Goal: Transaction & Acquisition: Obtain resource

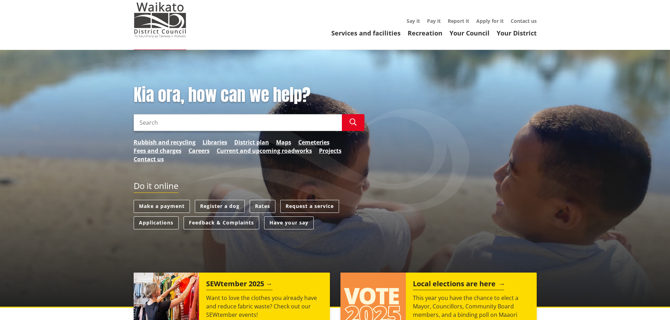
scroll to position [35, 0]
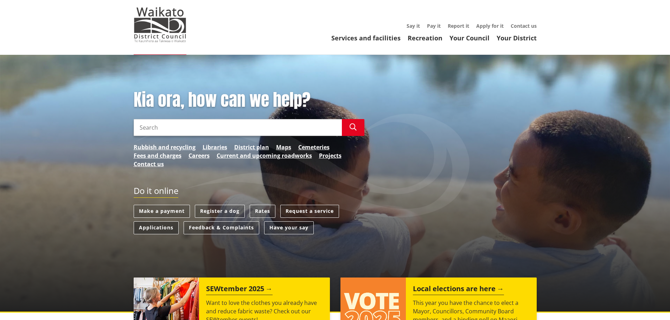
click at [155, 229] on link "Applications" at bounding box center [156, 228] width 45 height 13
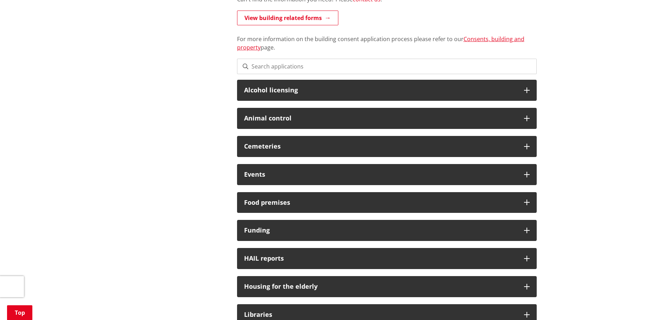
scroll to position [211, 0]
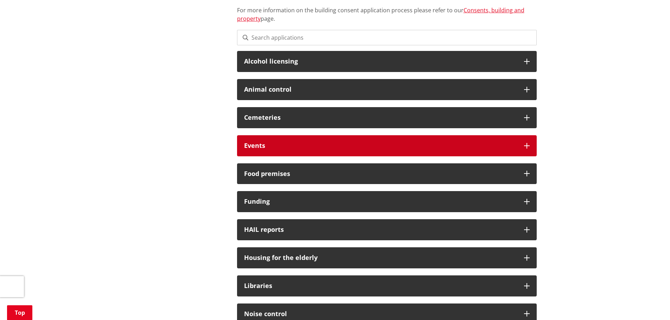
click at [280, 146] on h3 "Events" at bounding box center [380, 145] width 273 height 7
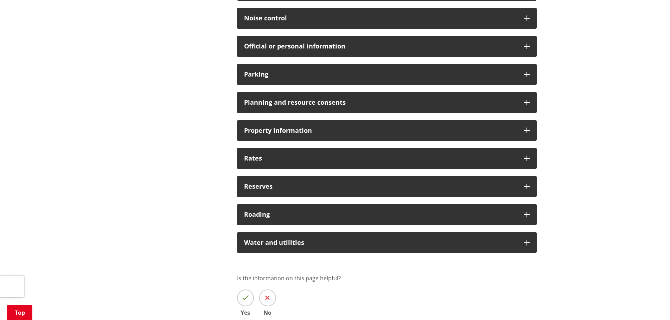
scroll to position [704, 0]
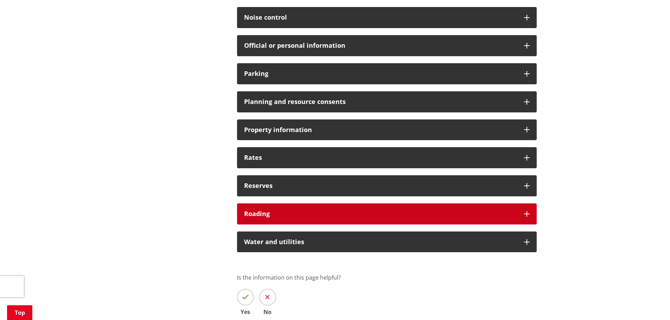
click at [271, 215] on h3 "Roading" at bounding box center [380, 214] width 273 height 7
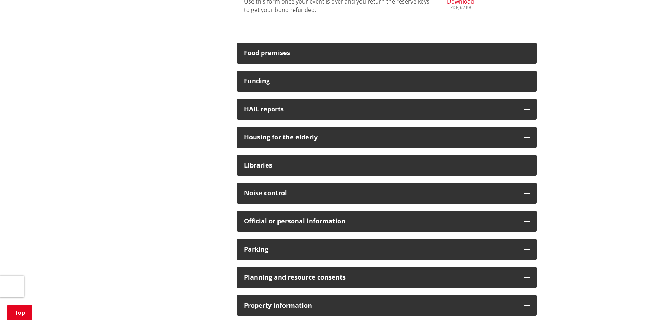
scroll to position [563, 0]
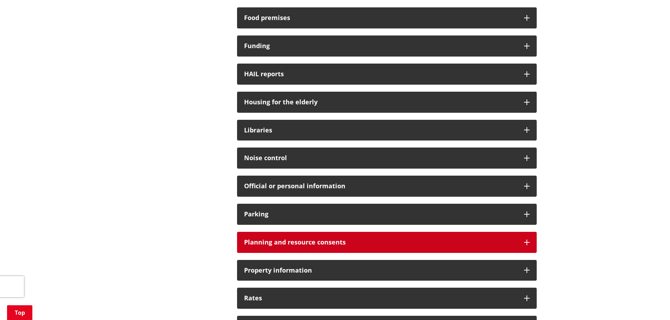
click at [278, 239] on h3 "Planning and resource consents" at bounding box center [380, 242] width 273 height 7
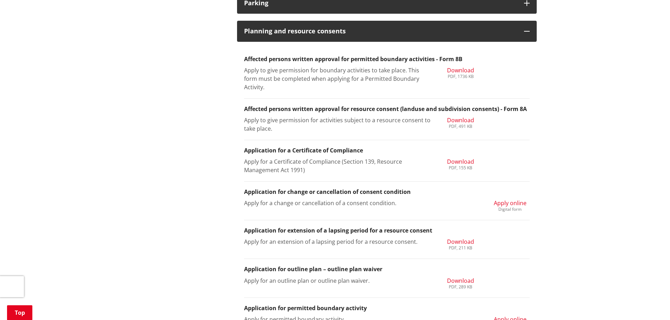
scroll to position [774, 0]
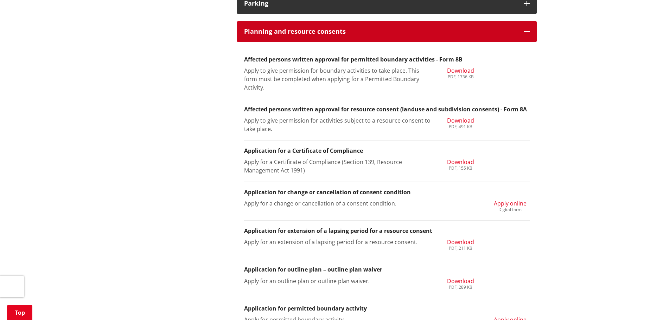
click at [291, 33] on h3 "Planning and resource consents" at bounding box center [380, 31] width 273 height 7
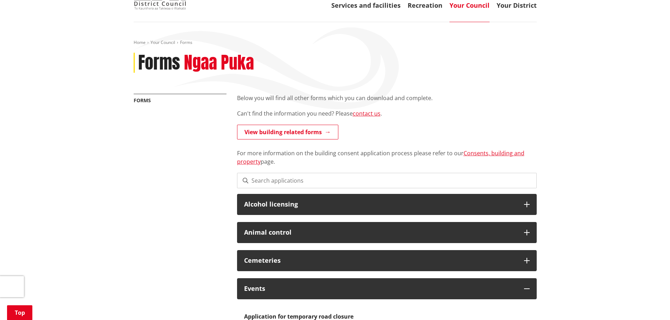
scroll to position [35, 0]
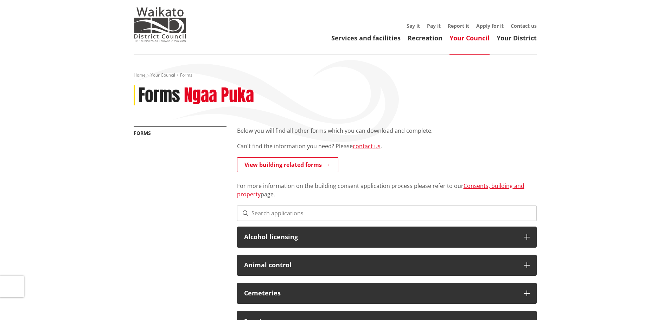
click at [473, 37] on link "Your Council" at bounding box center [470, 38] width 40 height 8
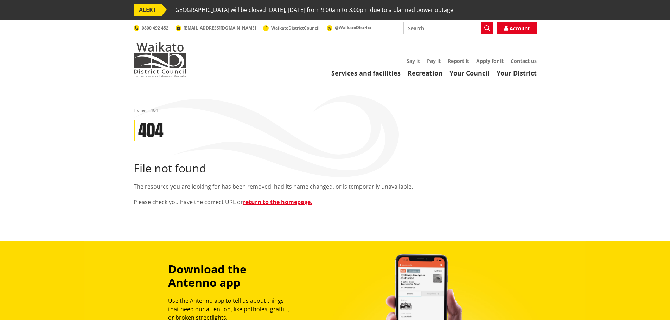
click at [330, 108] on div "Home 404 404 File not found The resource you are looking for has been removed, …" at bounding box center [335, 161] width 414 height 106
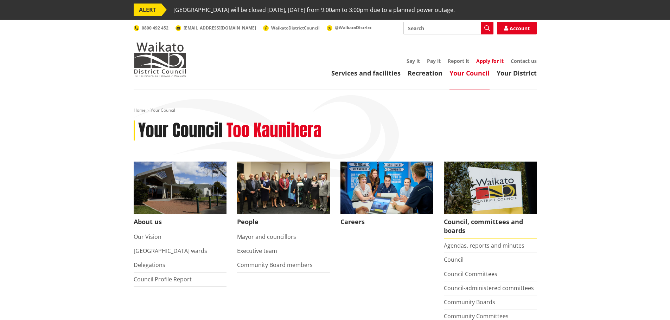
click at [495, 61] on link "Apply for it" at bounding box center [489, 61] width 27 height 7
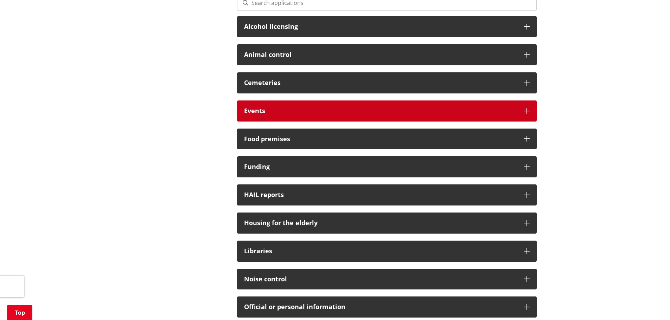
scroll to position [246, 0]
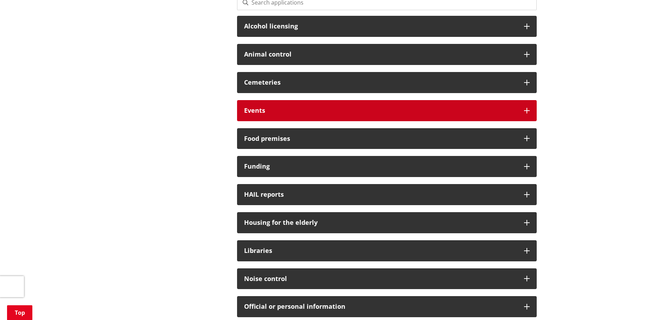
click at [284, 111] on h3 "Events" at bounding box center [380, 110] width 273 height 7
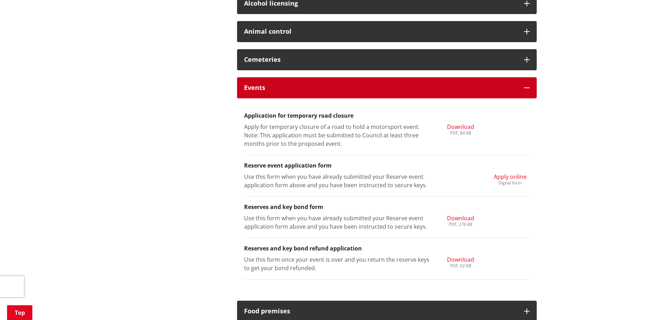
scroll to position [281, 0]
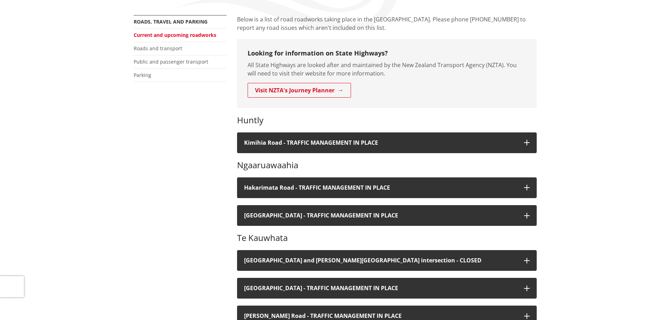
scroll to position [35, 0]
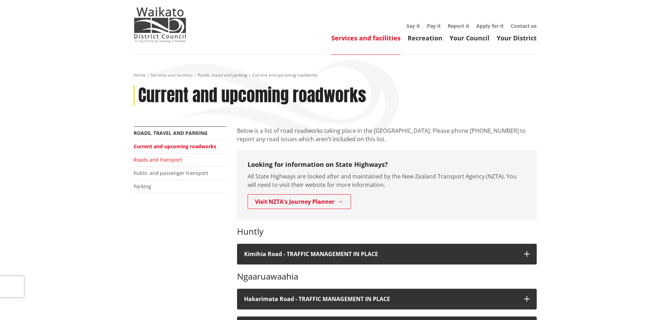
click at [172, 159] on link "Roads and transport" at bounding box center [158, 160] width 49 height 7
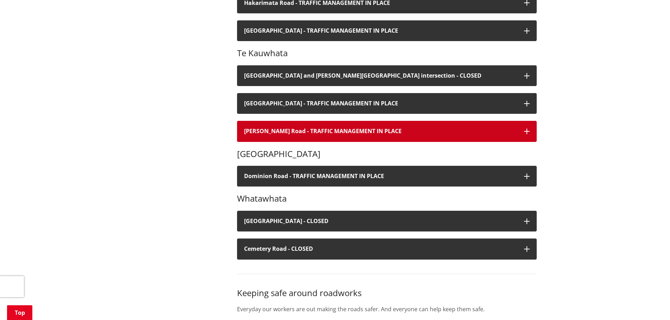
scroll to position [352, 0]
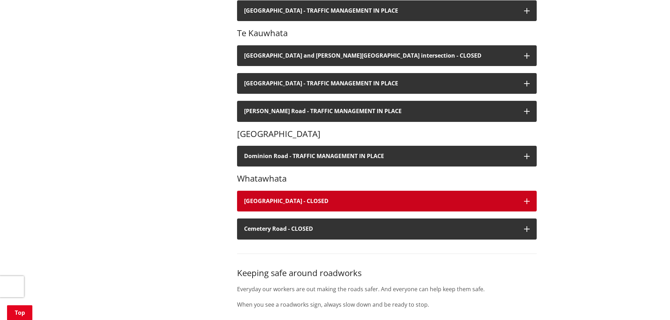
click at [320, 199] on h4 "Old Mountain Road - CLOSED" at bounding box center [380, 201] width 273 height 7
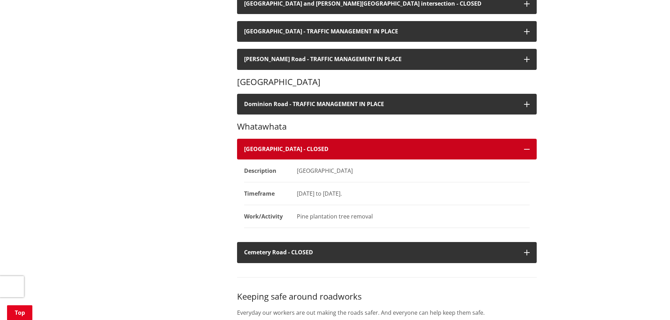
scroll to position [387, 0]
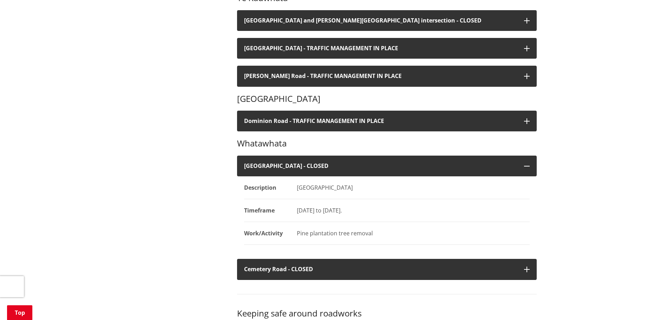
click at [563, 172] on div "Home Services and facilities Roads, travel and parking Current and upcoming roa…" at bounding box center [335, 181] width 670 height 957
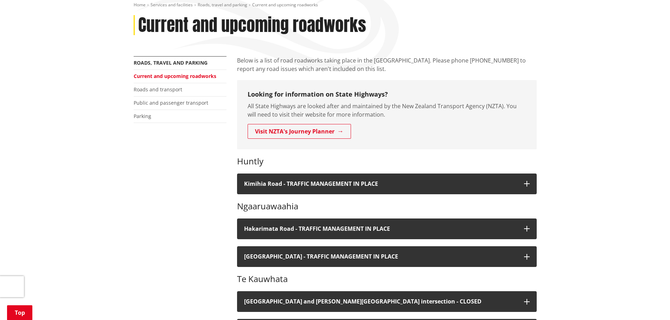
scroll to position [0, 0]
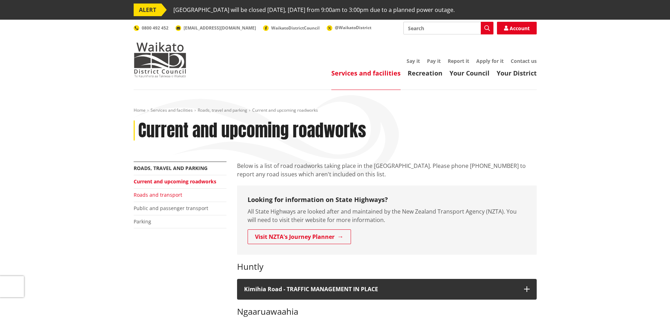
click at [161, 195] on link "Roads and transport" at bounding box center [158, 195] width 49 height 7
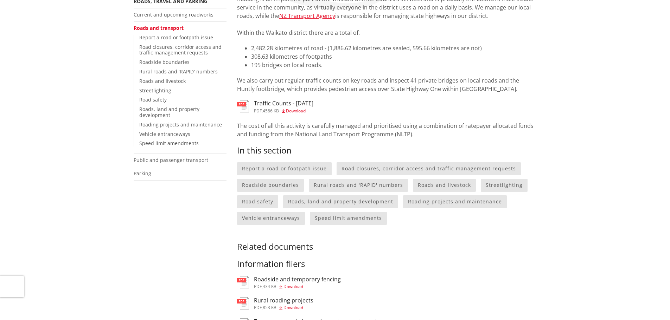
scroll to position [176, 0]
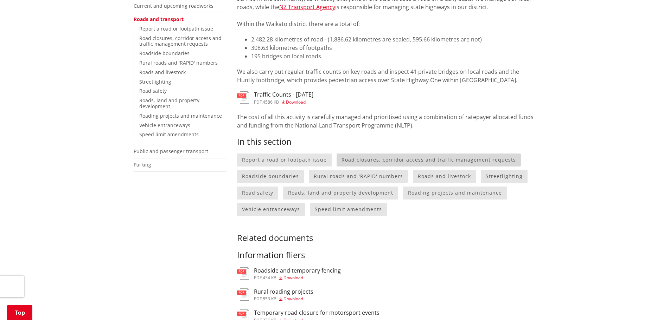
click at [463, 161] on link "Road closures, corridor access and traffic management requests" at bounding box center [429, 160] width 184 height 13
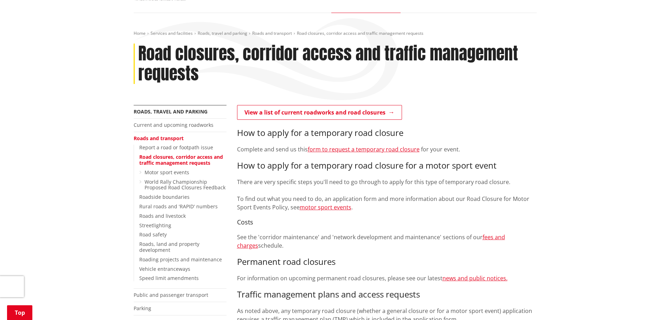
scroll to position [70, 0]
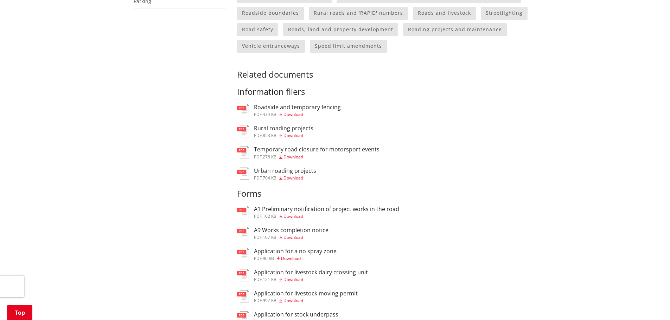
scroll to position [352, 0]
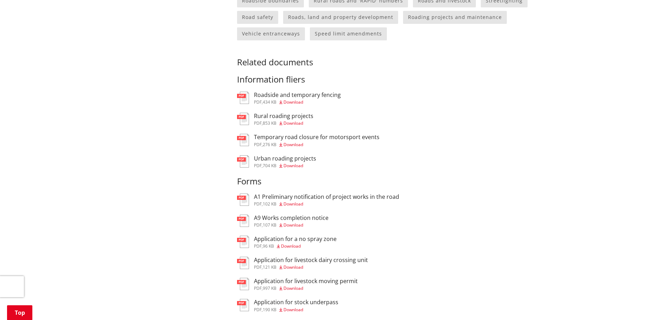
click at [297, 101] on span "Download" at bounding box center [294, 102] width 20 height 6
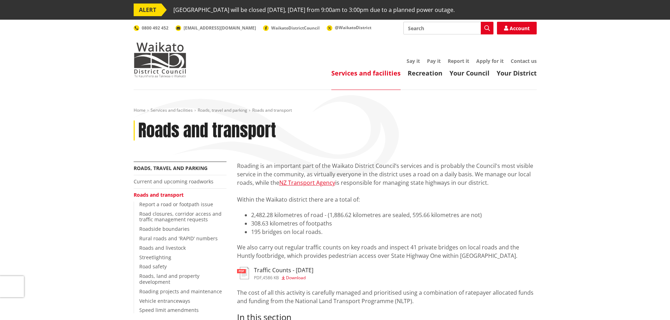
scroll to position [352, 0]
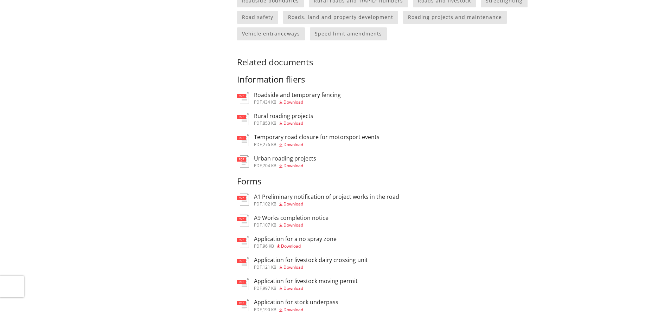
click at [297, 125] on span "Download" at bounding box center [294, 123] width 20 height 6
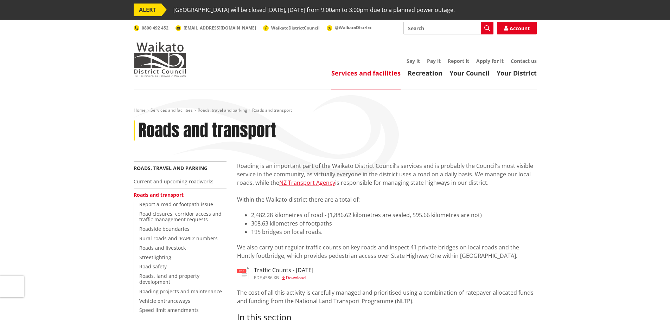
scroll to position [352, 0]
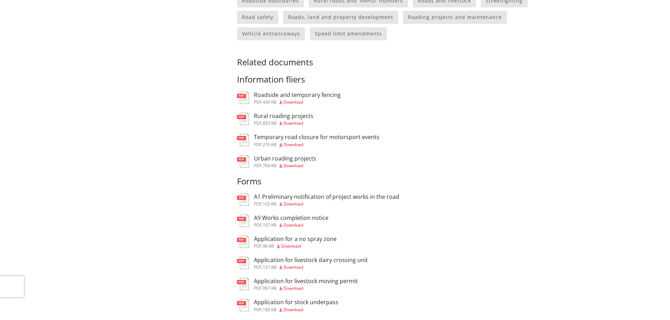
click at [297, 144] on span "Download" at bounding box center [294, 145] width 20 height 6
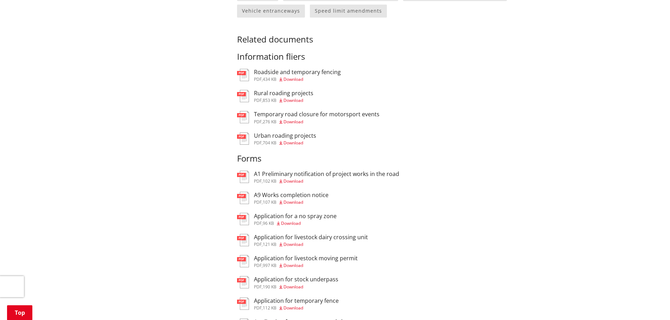
scroll to position [387, 0]
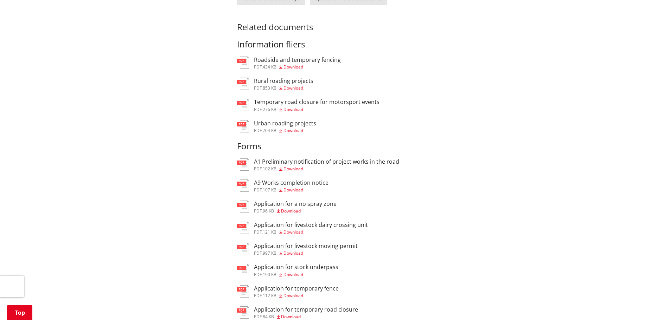
click at [291, 110] on span "Download" at bounding box center [294, 110] width 20 height 6
